Goal: Task Accomplishment & Management: Use online tool/utility

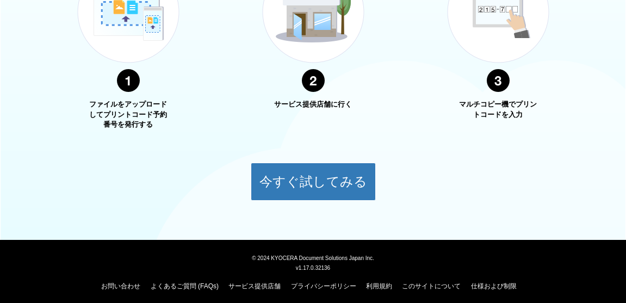
scroll to position [479, 0]
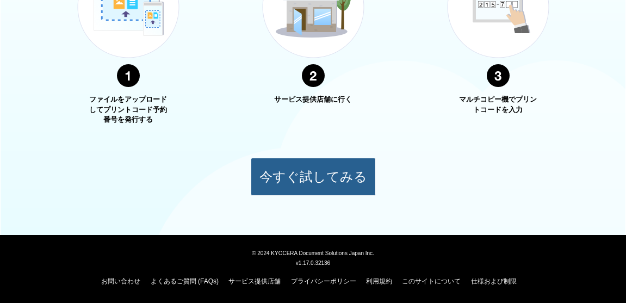
click at [305, 176] on button "今すぐ試してみる" at bounding box center [313, 177] width 125 height 38
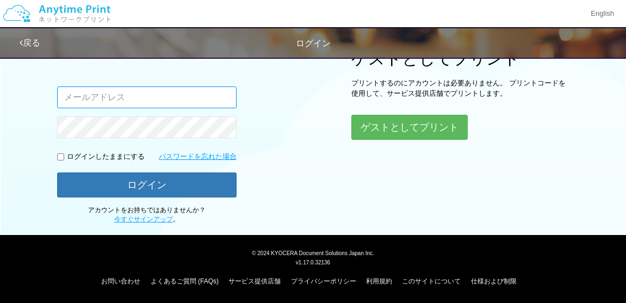
scroll to position [134, 0]
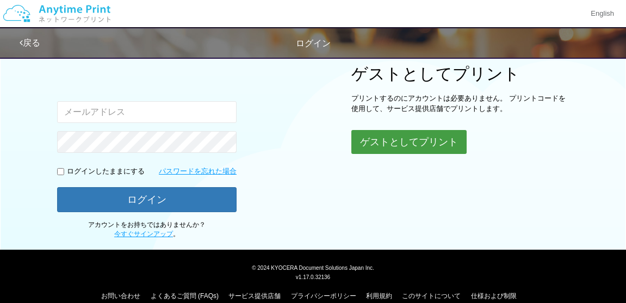
click at [407, 145] on button "ゲストとしてプリント" at bounding box center [408, 142] width 115 height 24
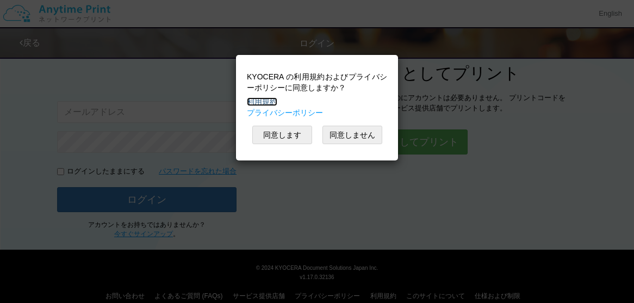
click at [275, 102] on link "利用規約" at bounding box center [262, 101] width 30 height 9
click at [280, 131] on button "同意します" at bounding box center [282, 135] width 60 height 18
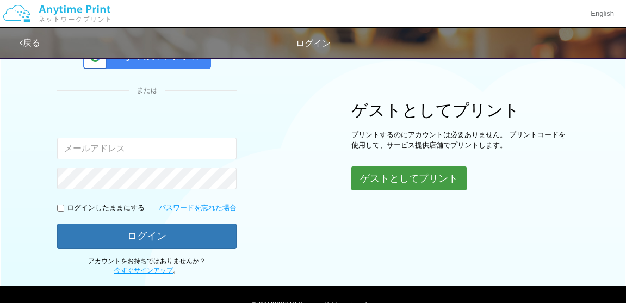
scroll to position [79, 0]
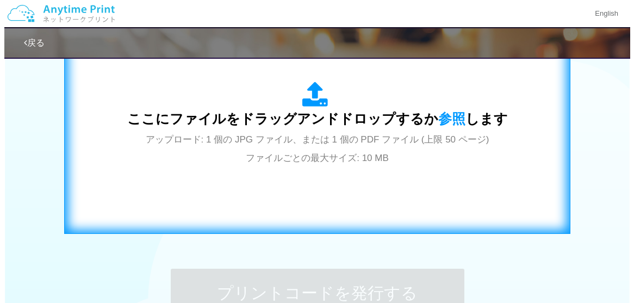
scroll to position [381, 0]
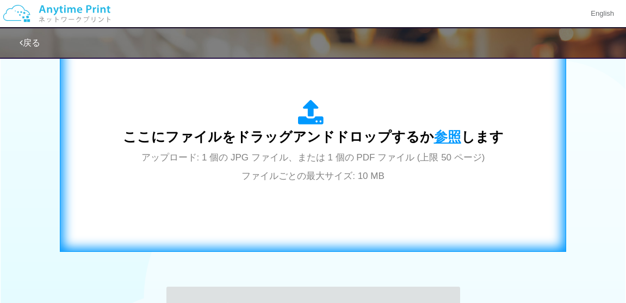
click at [438, 136] on span "参照" at bounding box center [447, 136] width 27 height 15
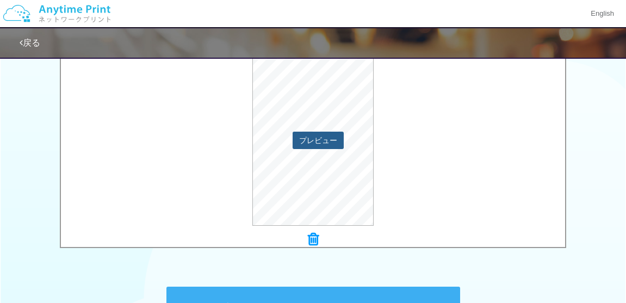
click at [326, 144] on button "プレビュー" at bounding box center [318, 140] width 51 height 17
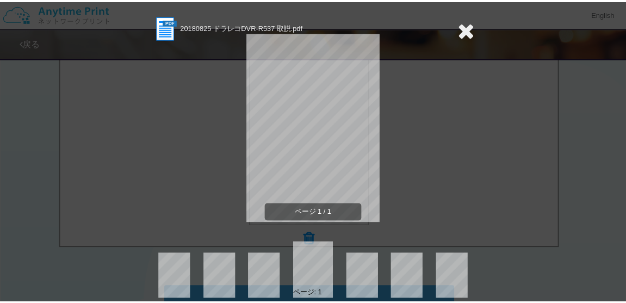
scroll to position [37, 0]
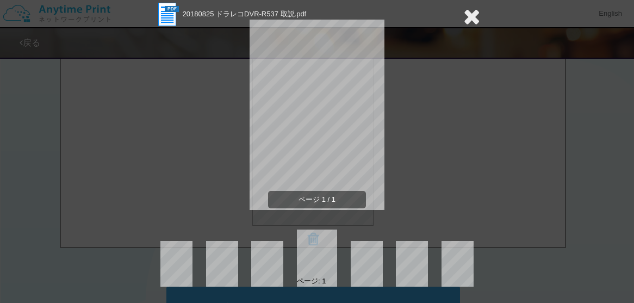
click at [465, 20] on icon at bounding box center [472, 16] width 17 height 22
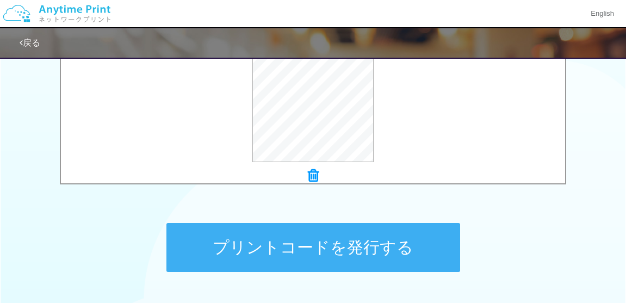
scroll to position [449, 0]
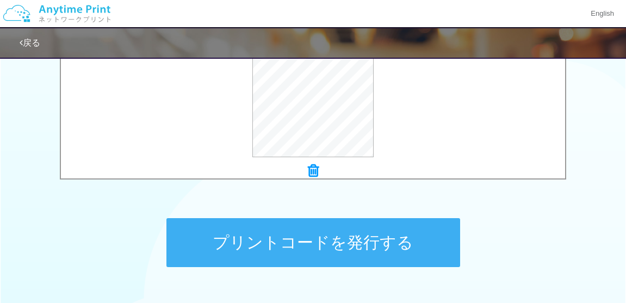
click at [360, 243] on button "プリントコードを発行する" at bounding box center [313, 242] width 294 height 49
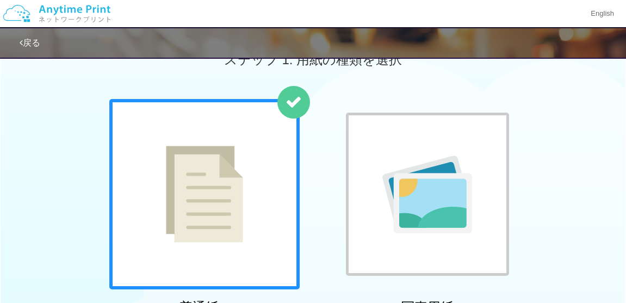
scroll to position [54, 0]
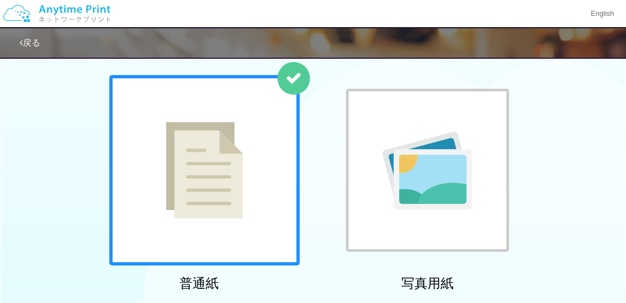
click at [291, 206] on div at bounding box center [204, 170] width 190 height 190
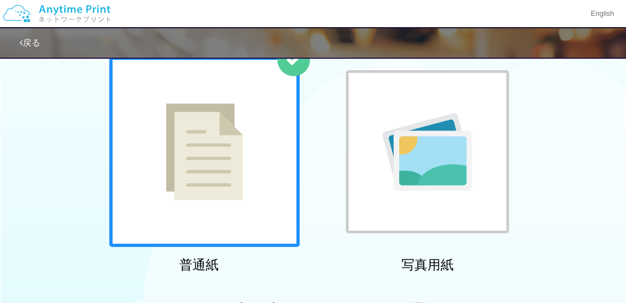
scroll to position [218, 0]
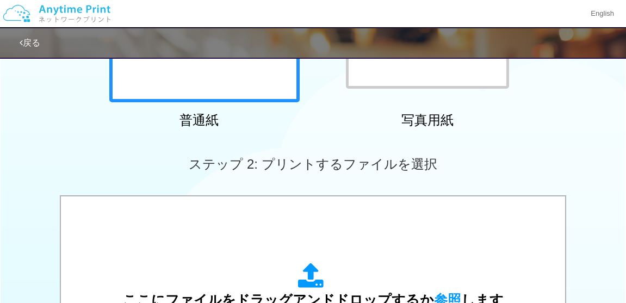
click at [29, 45] on link "戻る" at bounding box center [30, 42] width 21 height 9
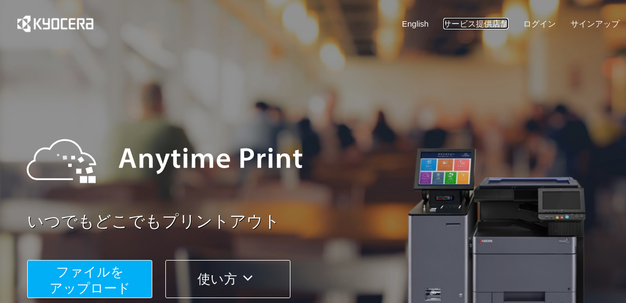
click at [483, 25] on link "サービス提供店舗" at bounding box center [475, 23] width 65 height 11
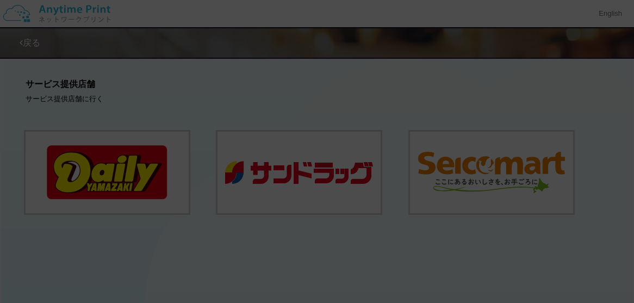
click at [491, 165] on div at bounding box center [317, 151] width 634 height 303
click at [500, 175] on div at bounding box center [317, 151] width 634 height 303
click at [596, 171] on div at bounding box center [317, 151] width 634 height 303
click at [524, 172] on div at bounding box center [317, 151] width 634 height 303
click at [523, 248] on div at bounding box center [317, 151] width 634 height 303
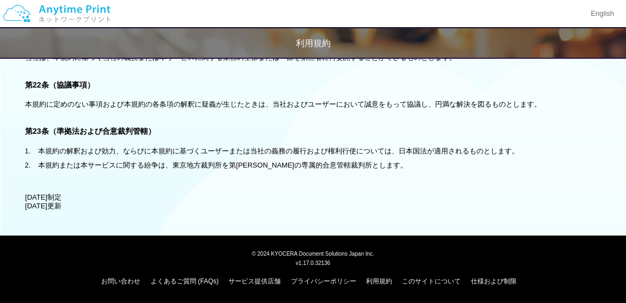
scroll to position [2427, 0]
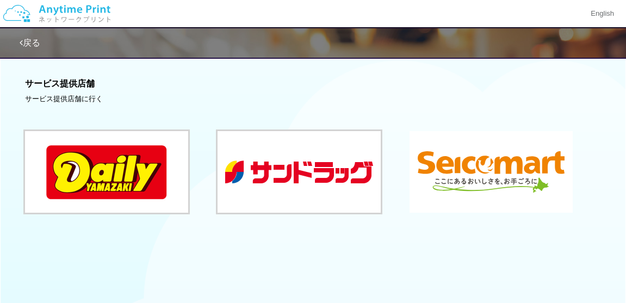
click at [480, 172] on button at bounding box center [491, 172] width 163 height 82
click at [472, 164] on button at bounding box center [491, 172] width 163 height 82
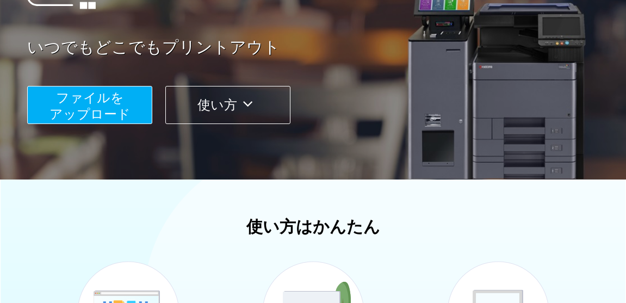
scroll to position [153, 0]
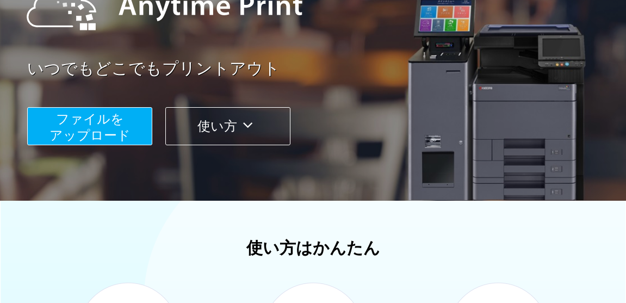
click at [84, 131] on span "ファイルを ​​アップロード" at bounding box center [90, 127] width 81 height 31
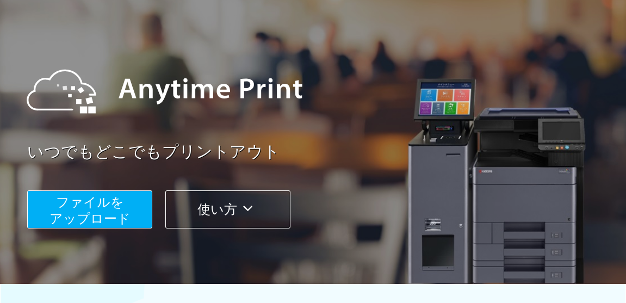
scroll to position [149, 0]
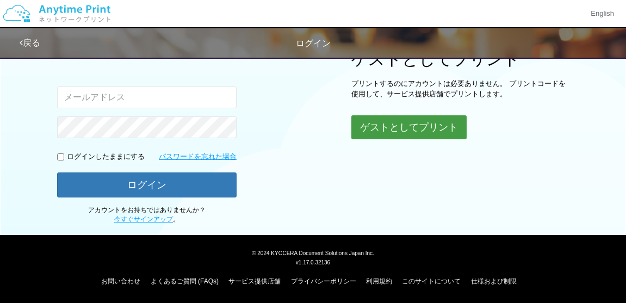
click at [412, 131] on button "ゲストとしてプリント" at bounding box center [408, 127] width 115 height 24
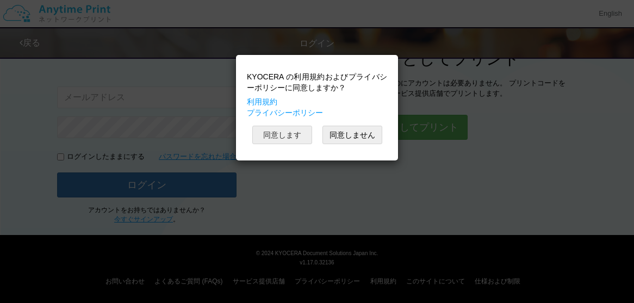
click at [270, 135] on button "同意します" at bounding box center [282, 135] width 60 height 18
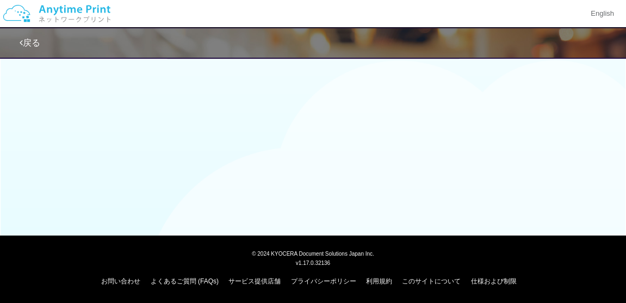
scroll to position [149, 0]
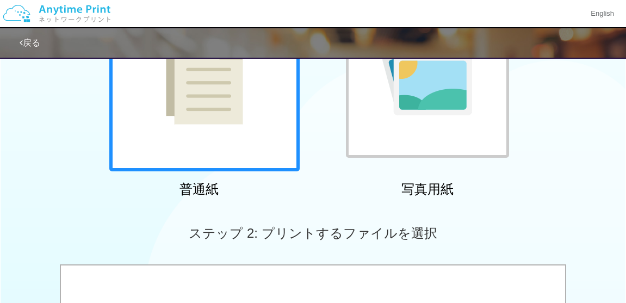
click at [242, 107] on img at bounding box center [204, 76] width 77 height 97
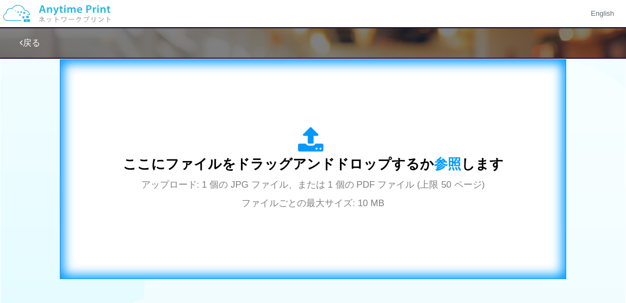
scroll to position [366, 0]
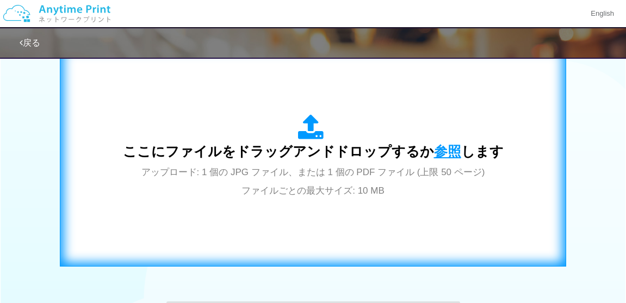
click at [447, 150] on span "参照" at bounding box center [447, 151] width 27 height 15
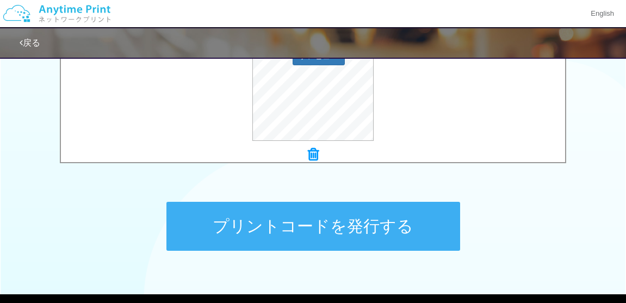
scroll to position [475, 0]
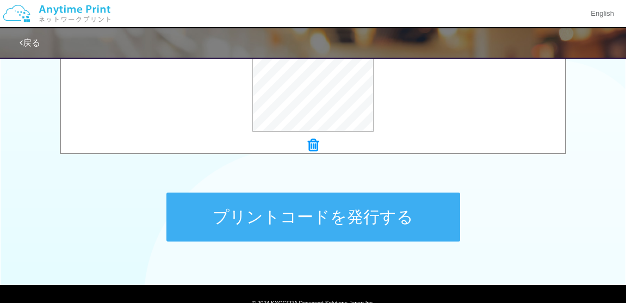
click at [299, 221] on button "プリントコードを発行する" at bounding box center [313, 217] width 294 height 49
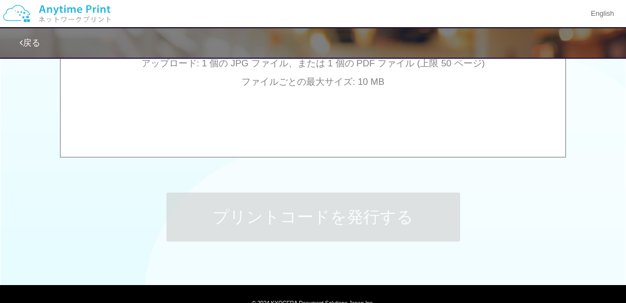
scroll to position [0, 0]
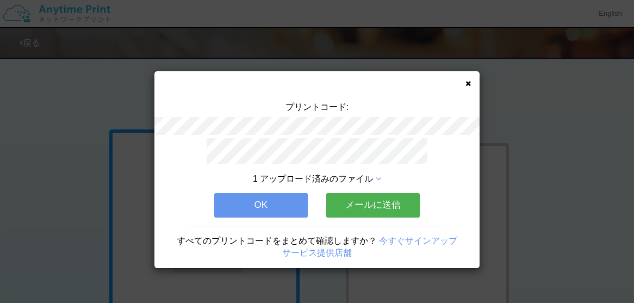
click at [293, 194] on button "OK" at bounding box center [261, 205] width 94 height 24
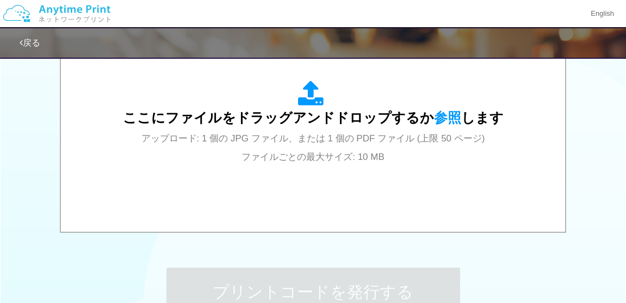
scroll to position [361, 0]
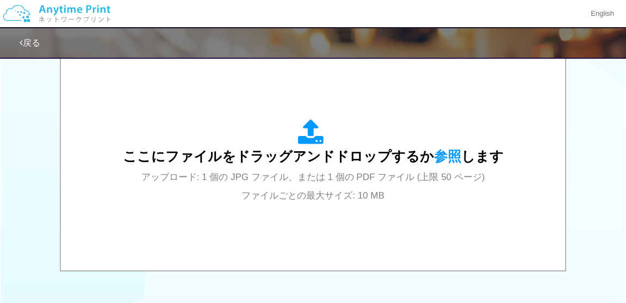
click at [17, 43] on div "戻る" at bounding box center [313, 43] width 626 height 32
click at [23, 45] on link "戻る" at bounding box center [30, 42] width 21 height 9
